Goal: Find specific page/section: Find specific page/section

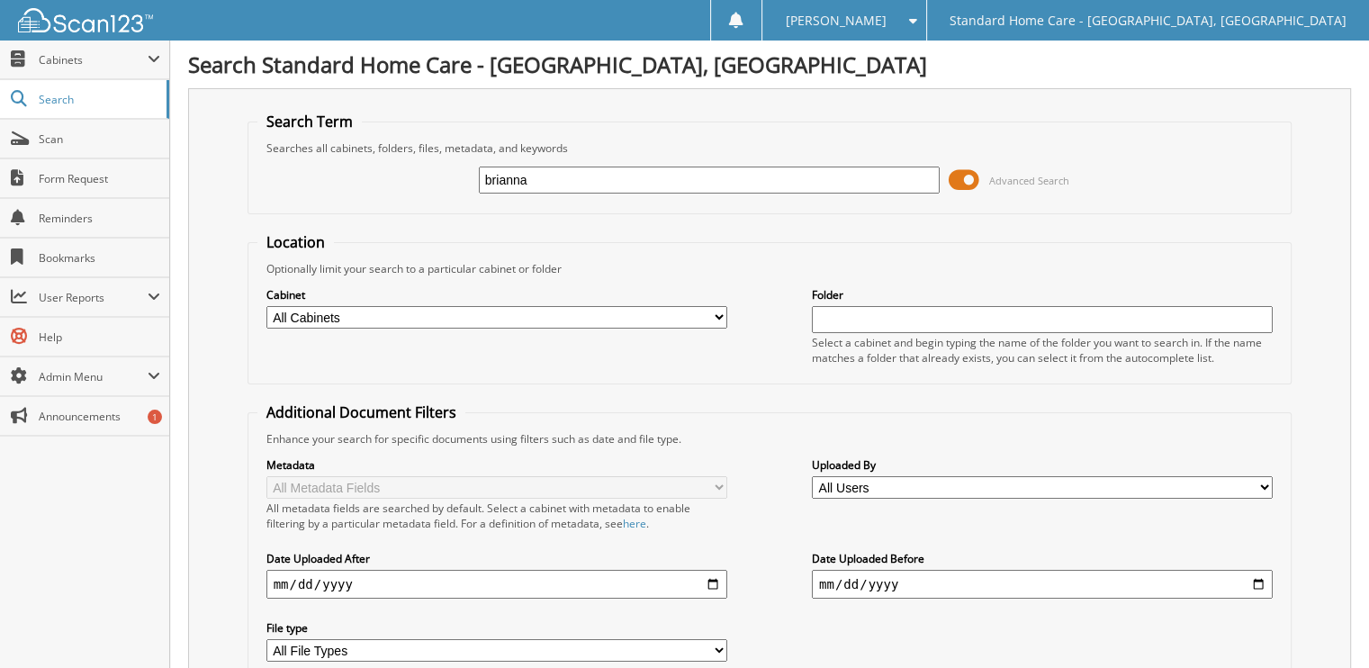
type input "brianna"
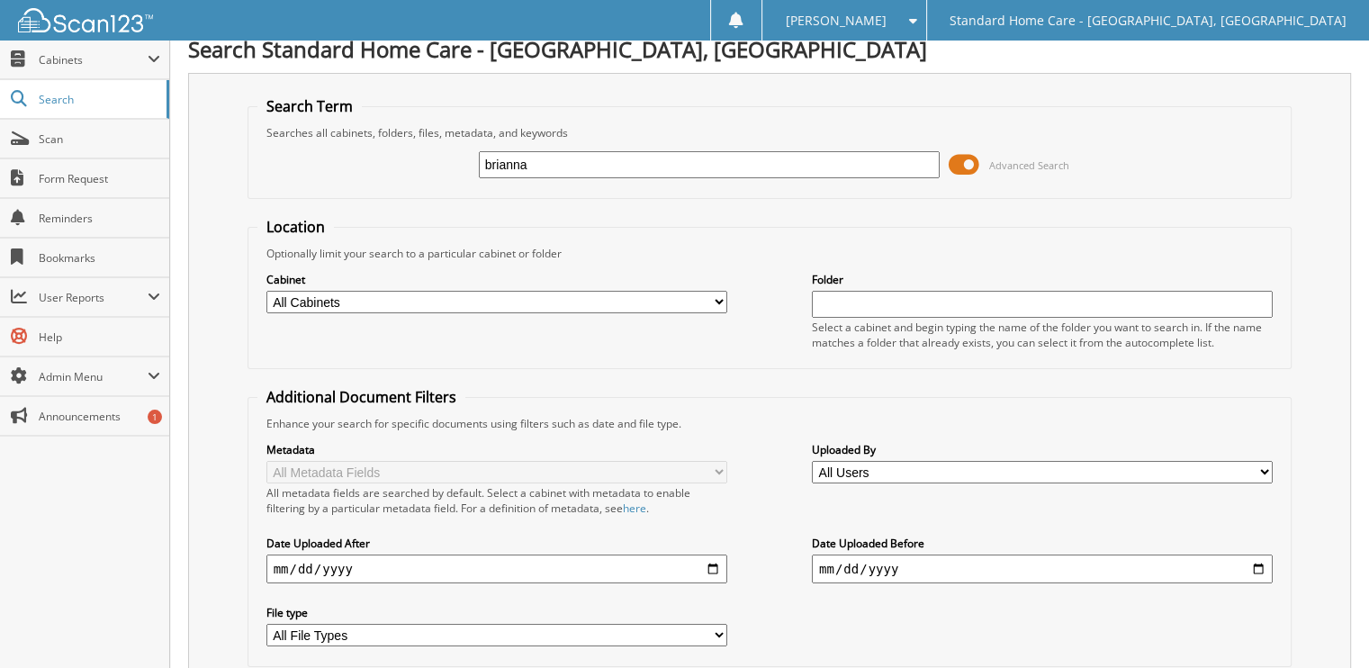
scroll to position [540, 0]
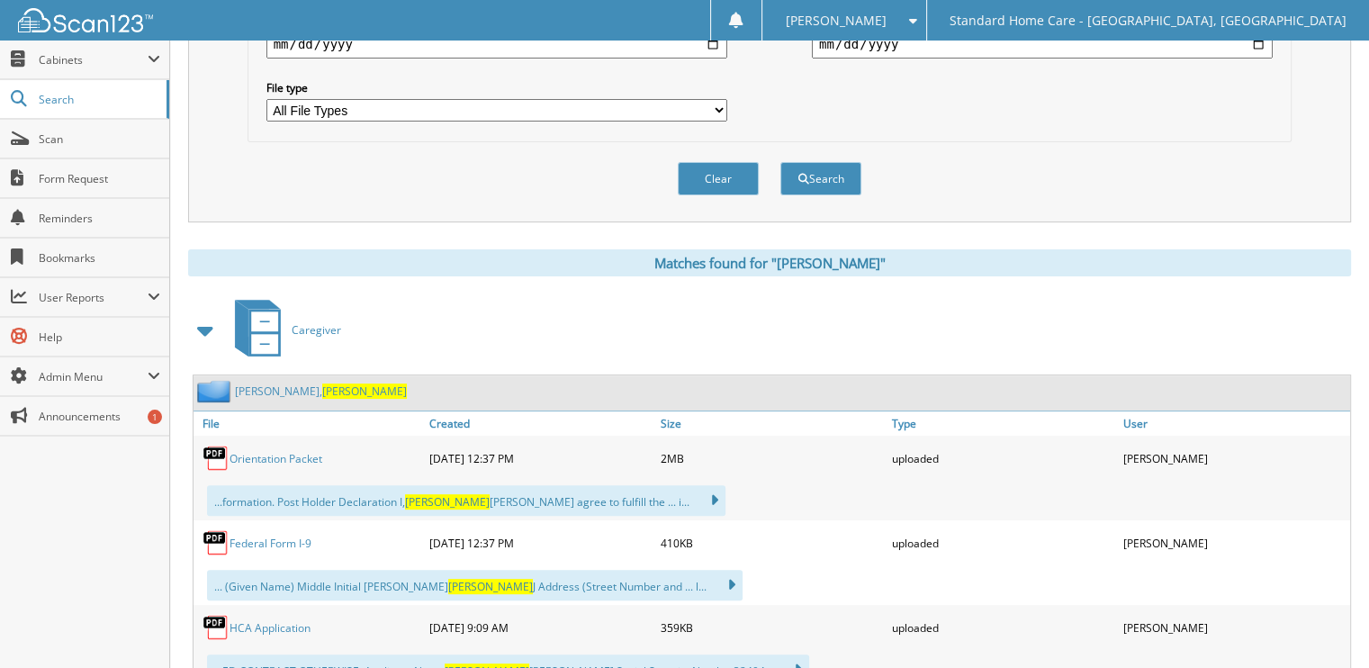
click at [270, 383] on link "Simmons, Brianna" at bounding box center [321, 390] width 172 height 15
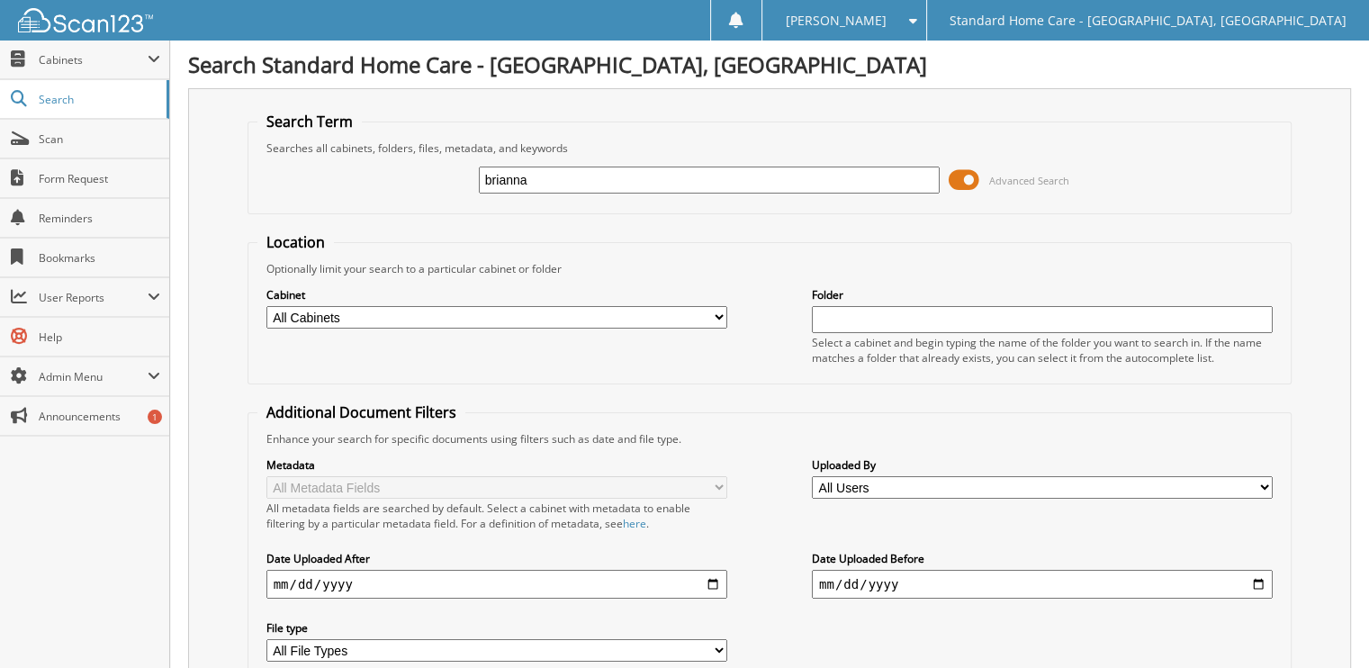
drag, startPoint x: 572, startPoint y: 181, endPoint x: 269, endPoint y: 213, distance: 305.1
click at [288, 213] on form "Search Term Searches all cabinets, folders, files, metadata, and keywords brian…" at bounding box center [770, 434] width 1045 height 644
type input "u"
type input "[PERSON_NAME]"
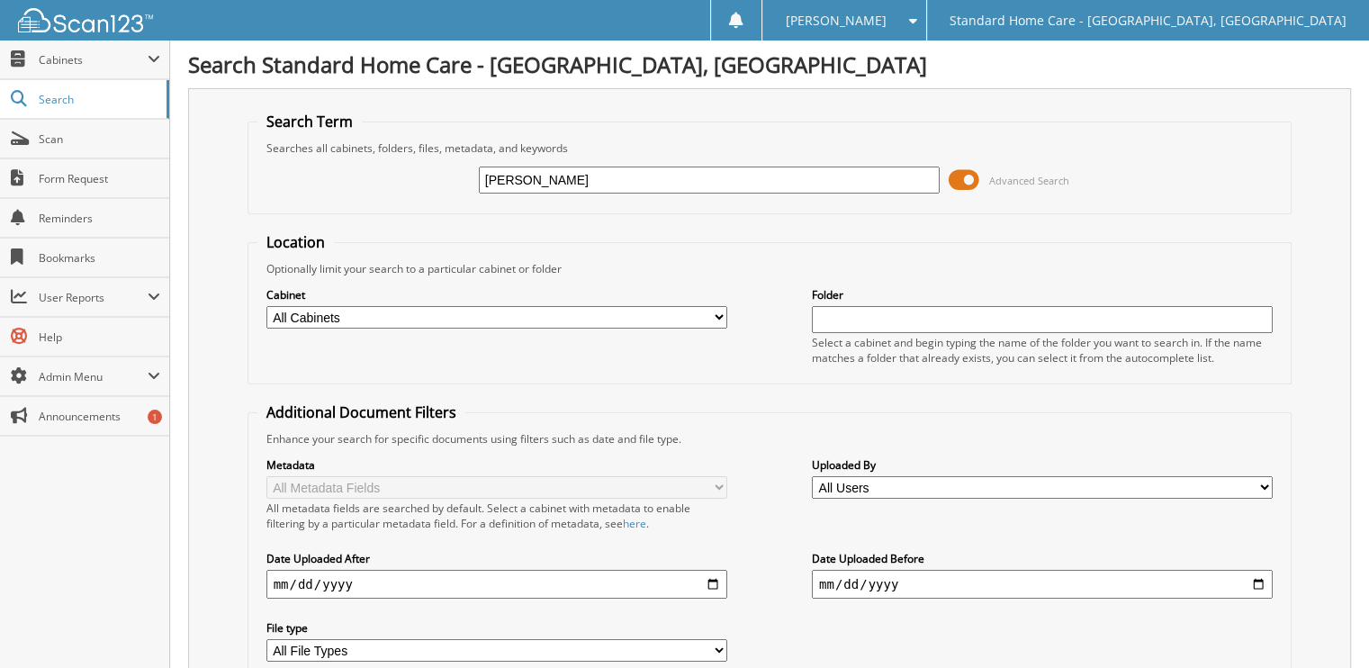
drag, startPoint x: 558, startPoint y: 179, endPoint x: 395, endPoint y: 213, distance: 166.5
click at [414, 209] on fieldset "Search Term Searches all cabinets, folders, files, metadata, and keywords [GEOG…" at bounding box center [770, 163] width 1045 height 103
type input "brianna"
drag, startPoint x: 515, startPoint y: 162, endPoint x: 292, endPoint y: 138, distance: 224.5
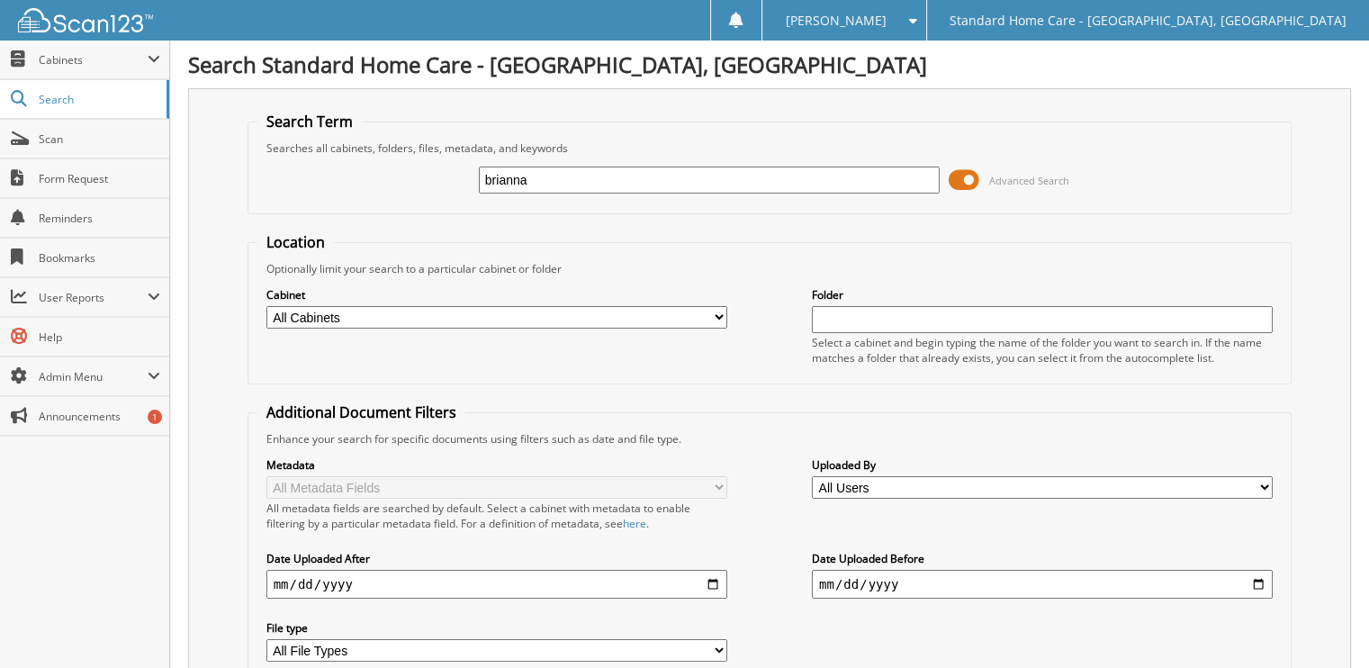
click at [292, 138] on fieldset "Search Term Searches all cabinets, folders, files, metadata, and keywords brian…" at bounding box center [770, 163] width 1045 height 103
type input "jhon"
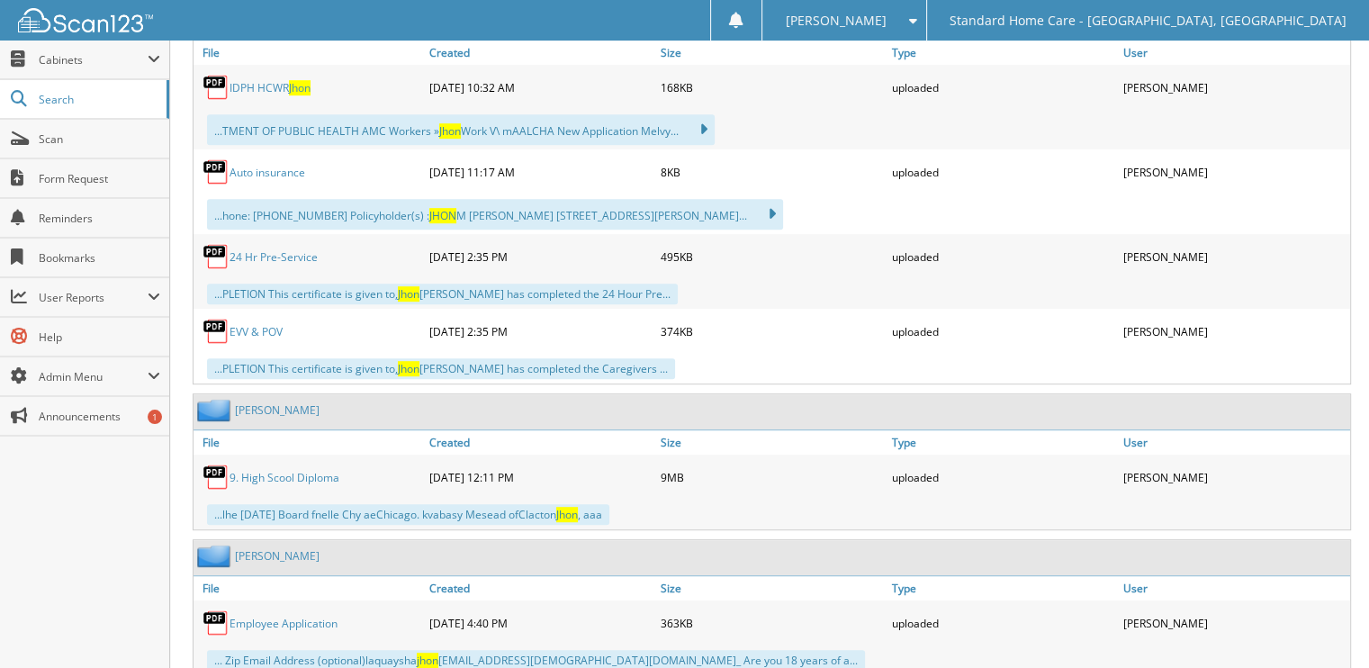
scroll to position [661, 0]
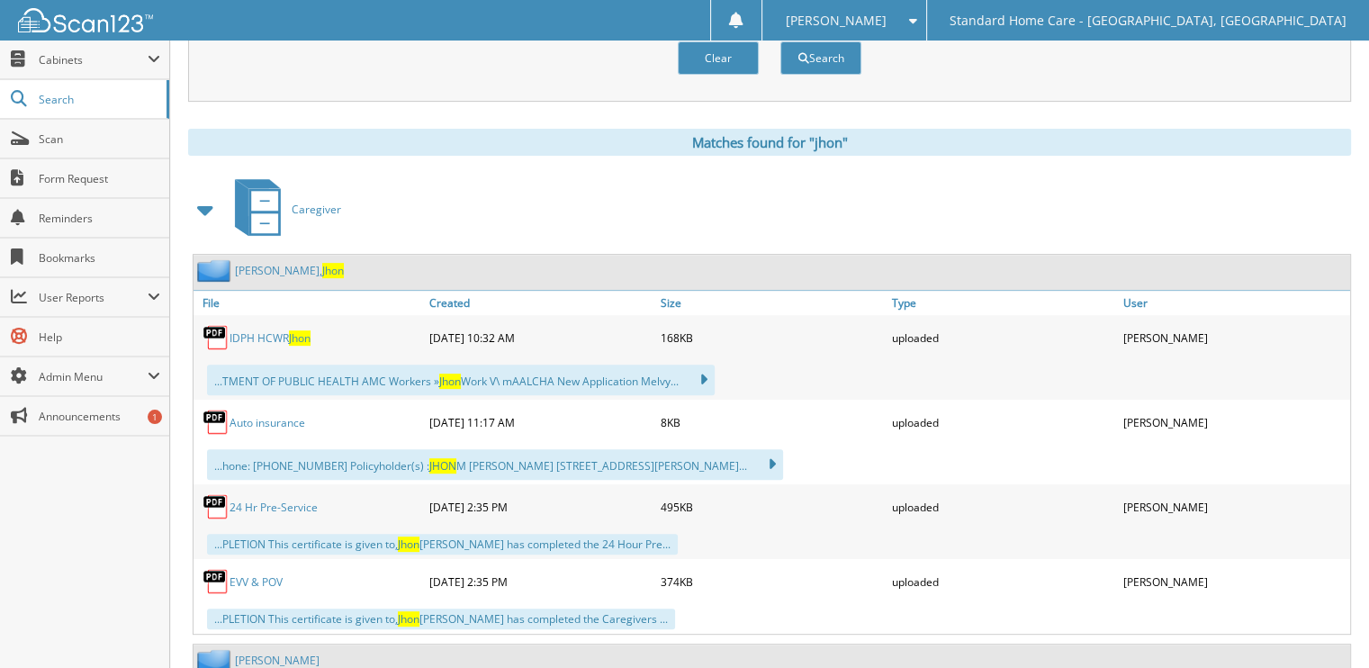
click at [322, 263] on span "Jhon" at bounding box center [333, 270] width 22 height 15
